Goal: Transaction & Acquisition: Purchase product/service

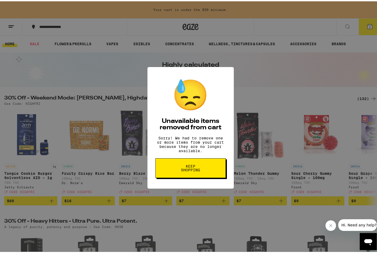
click at [195, 170] on span "Keep Shopping" at bounding box center [190, 166] width 27 height 7
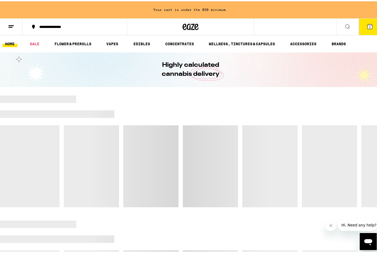
click at [345, 26] on icon at bounding box center [348, 25] width 6 height 6
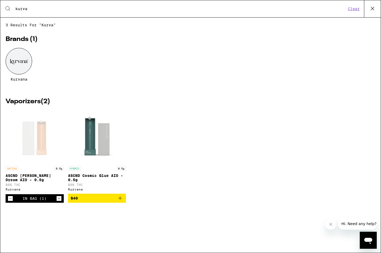
type input "kurva"
click at [375, 9] on icon at bounding box center [373, 9] width 8 height 8
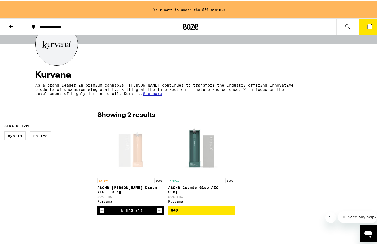
scroll to position [67, 0]
